Goal: Task Accomplishment & Management: Manage account settings

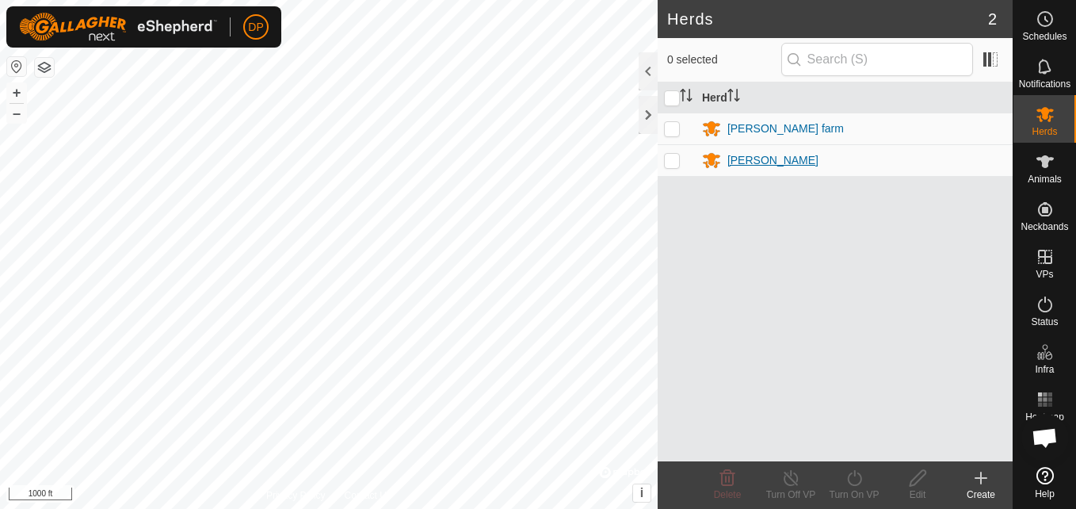
scroll to position [1649, 0]
click at [1037, 158] on icon at bounding box center [1044, 161] width 17 height 13
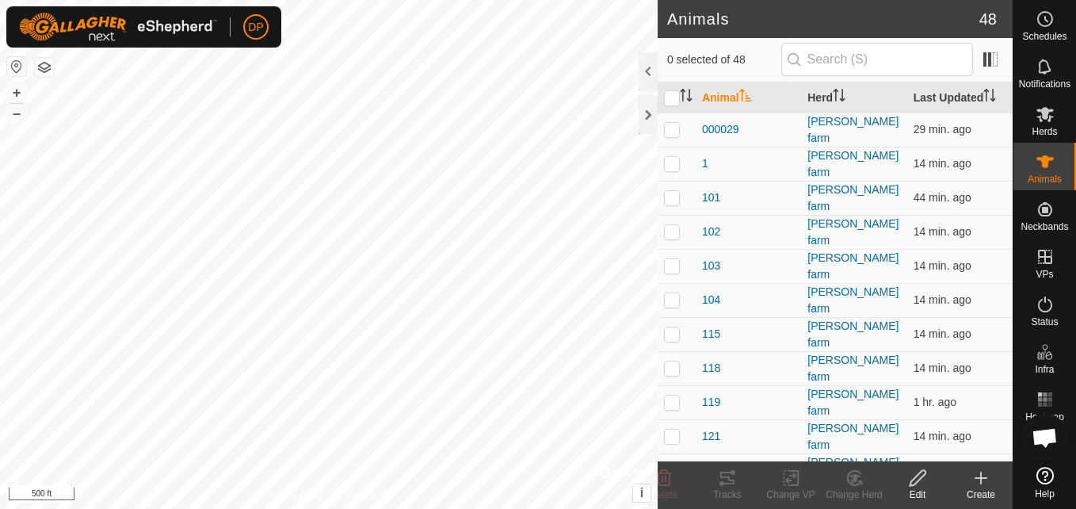
scroll to position [1649, 0]
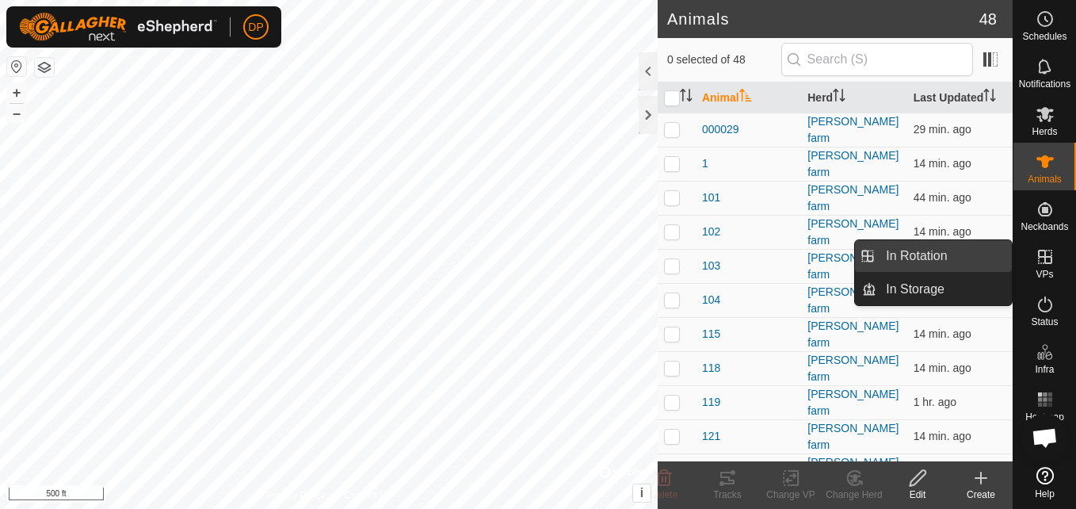
click at [982, 255] on link "In Rotation" at bounding box center [943, 256] width 135 height 32
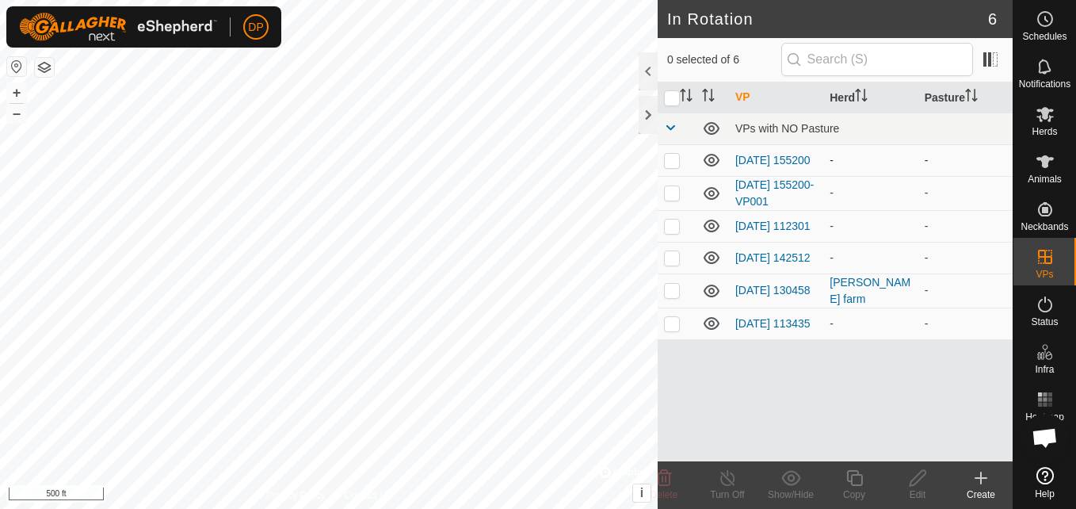
click at [708, 160] on icon at bounding box center [711, 160] width 19 height 19
click at [713, 197] on icon at bounding box center [712, 193] width 16 height 13
click at [714, 261] on icon at bounding box center [711, 257] width 19 height 19
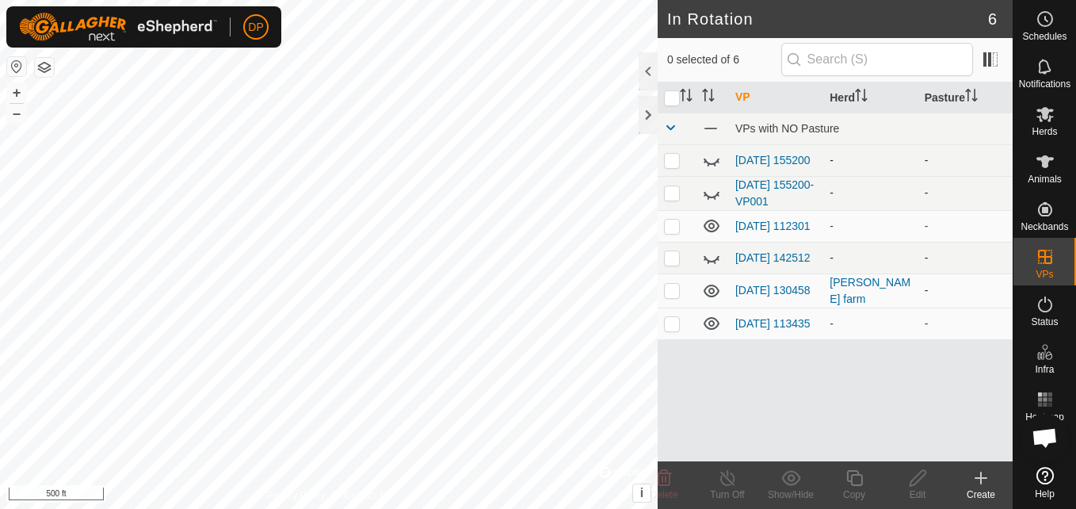
click at [714, 297] on icon at bounding box center [712, 290] width 16 height 13
click at [714, 299] on icon at bounding box center [711, 290] width 19 height 19
click at [711, 330] on icon at bounding box center [712, 323] width 16 height 13
click at [709, 227] on icon at bounding box center [712, 225] width 16 height 13
